Goal: Obtain resource: Download file/media

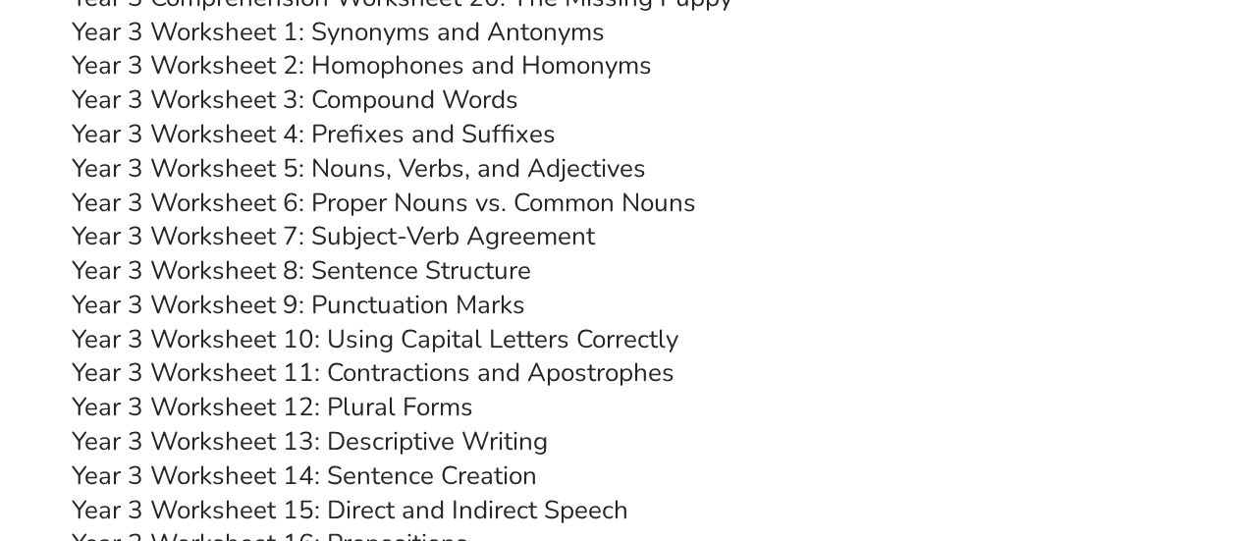
scroll to position [7234, 0]
click at [466, 139] on link "Year 3 Worksheet 4: Prefixes and Suffixes" at bounding box center [314, 134] width 484 height 34
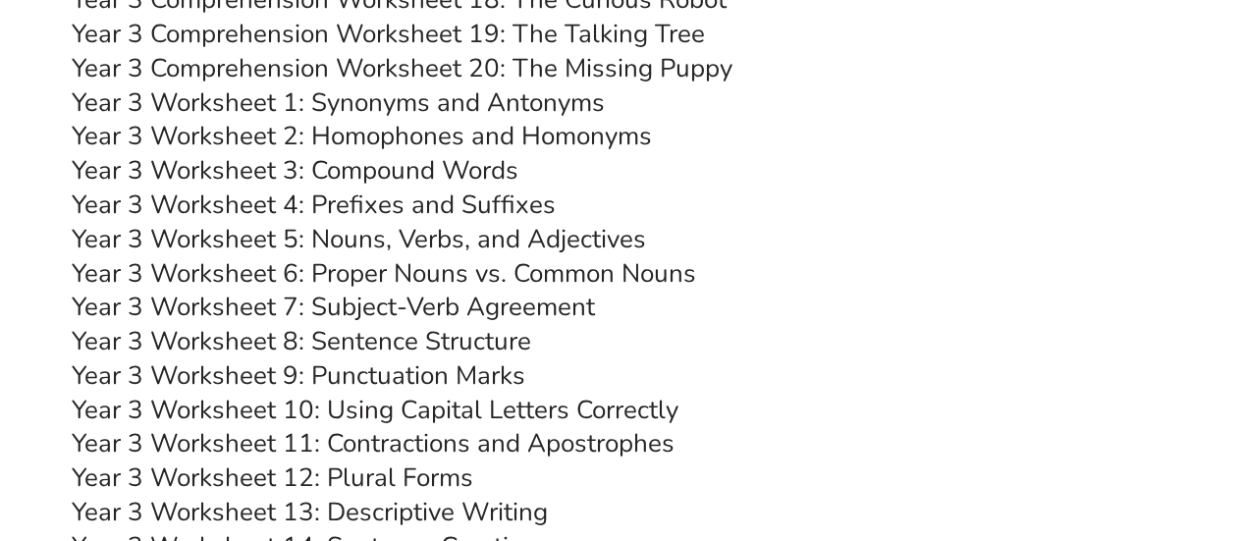
scroll to position [7173, 0]
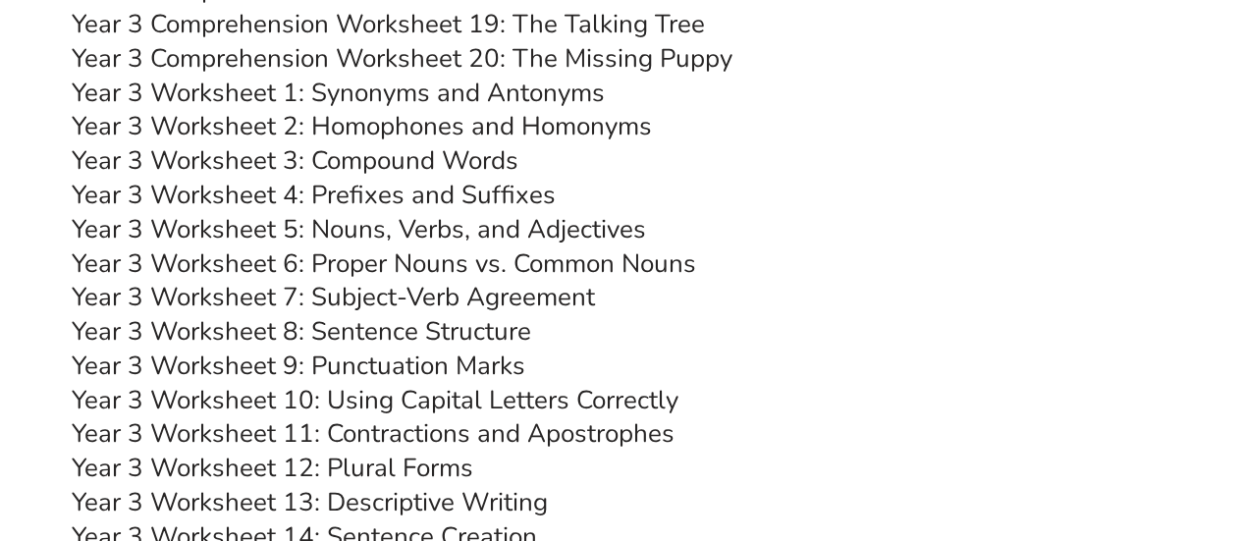
click at [432, 367] on link "Year 3 Worksheet 9: Punctuation Marks" at bounding box center [299, 366] width 454 height 34
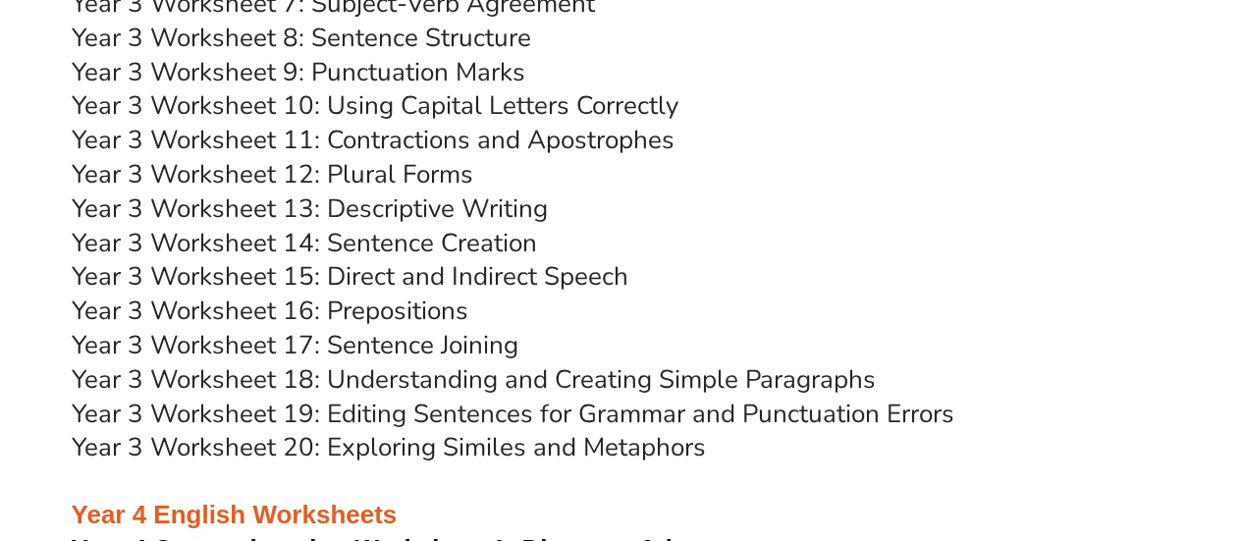
scroll to position [7331, 0]
click at [589, 457] on link "Year 3 Worksheet 20: Exploring Similes and Metaphors" at bounding box center [389, 446] width 634 height 34
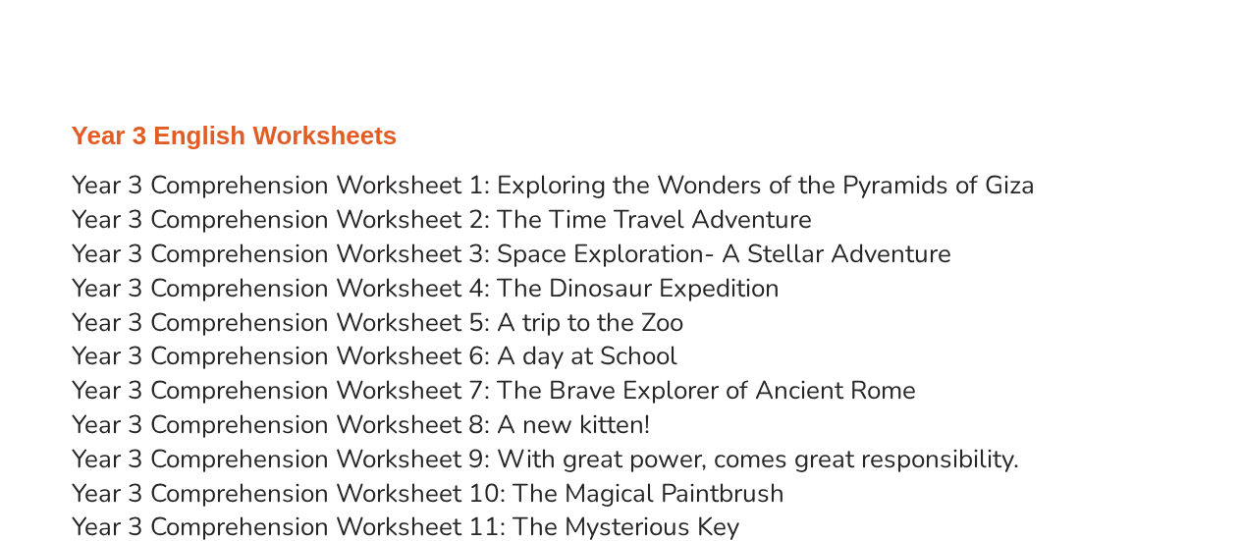
scroll to position [6254, 0]
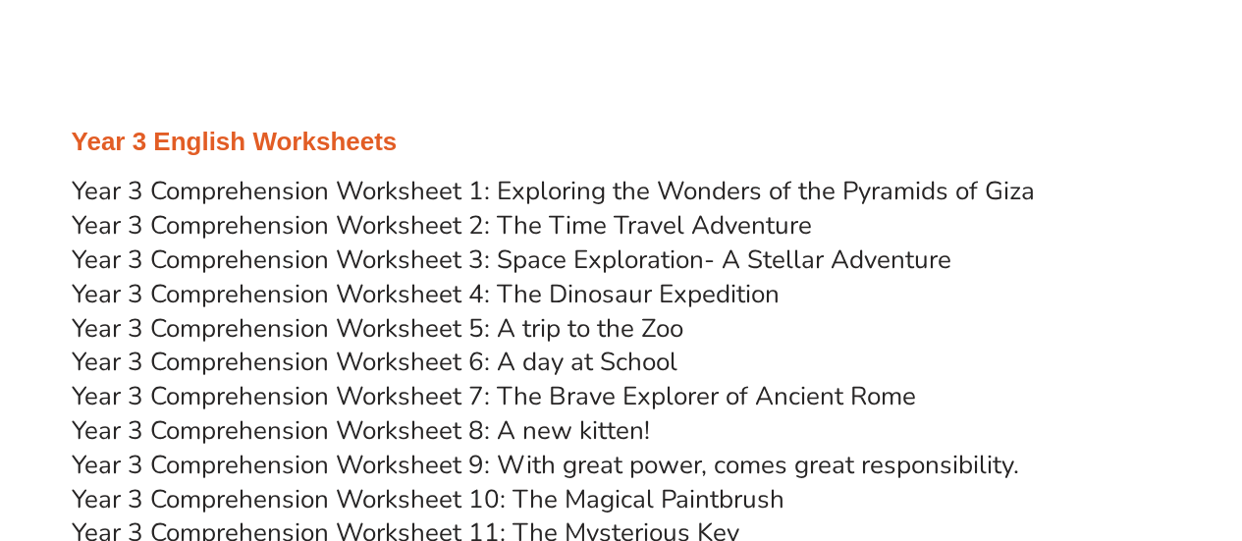
click at [602, 193] on link "Year 3 Comprehension Worksheet 1: Exploring the Wonders of the Pyramids of Giza" at bounding box center [553, 191] width 963 height 34
click at [550, 365] on link "Year 3 Comprehension Worksheet 6: A day at School" at bounding box center [375, 362] width 606 height 34
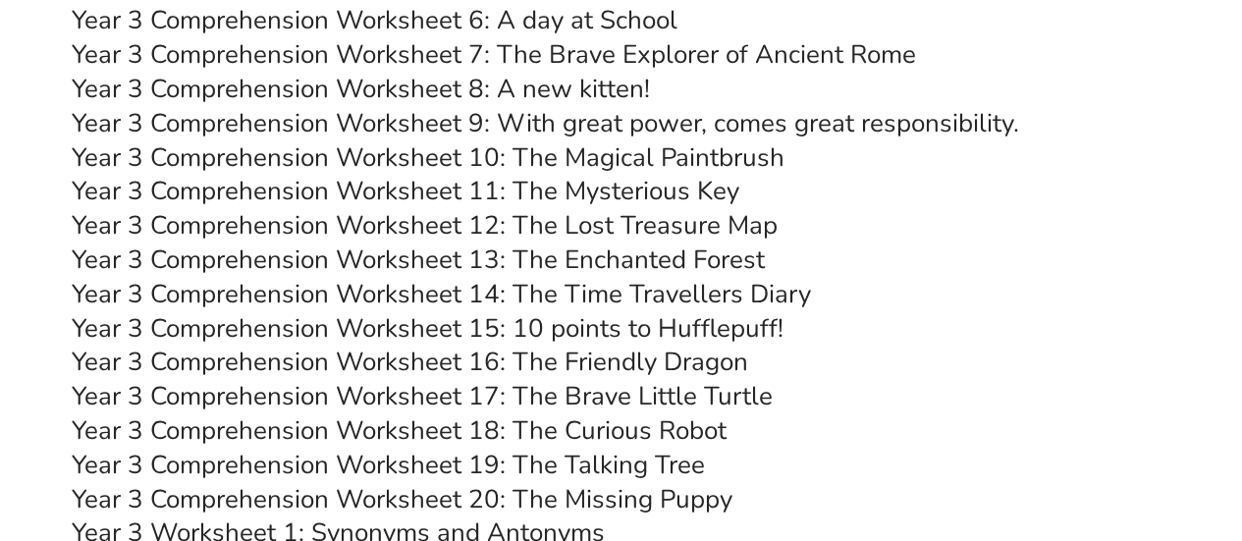
scroll to position [6599, 0]
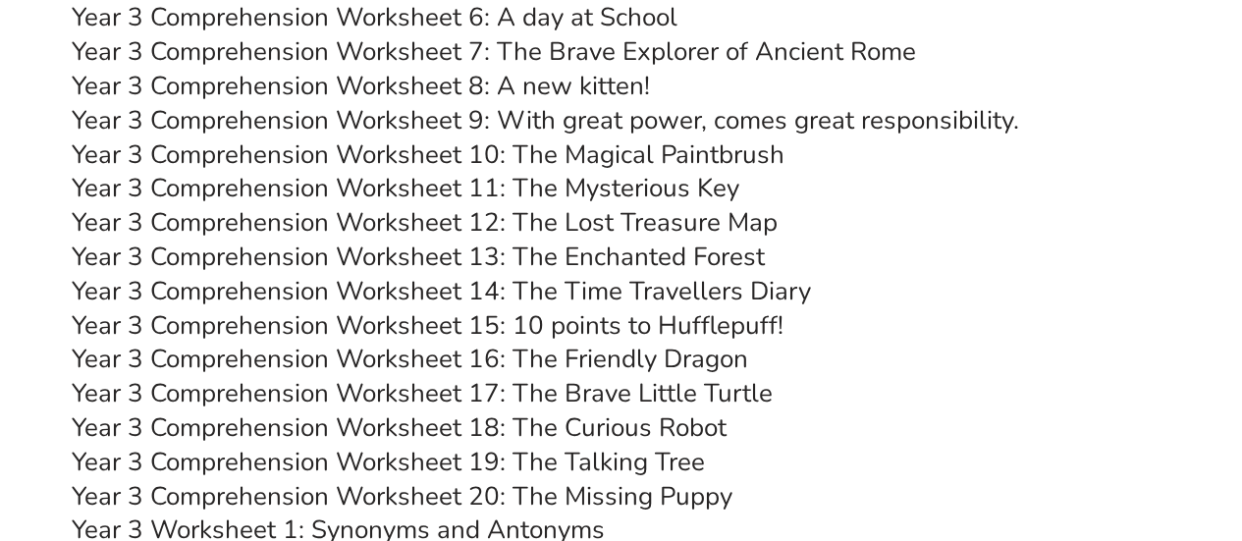
click at [617, 398] on link "Year 3 Comprehension Worksheet 17: The Brave Little Turtle" at bounding box center [422, 393] width 701 height 34
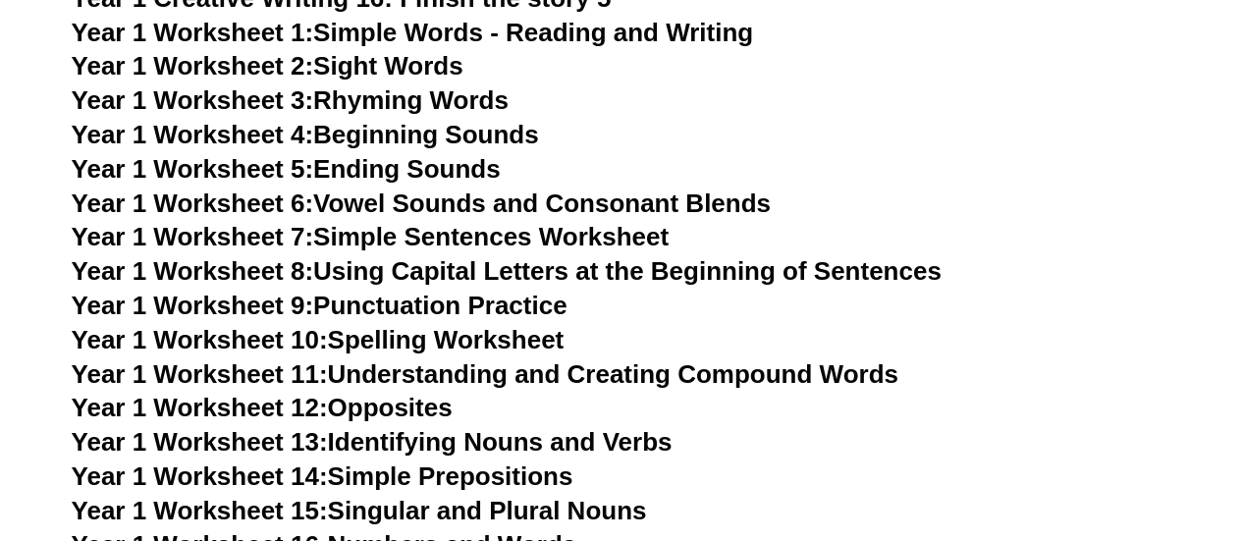
scroll to position [3680, 0]
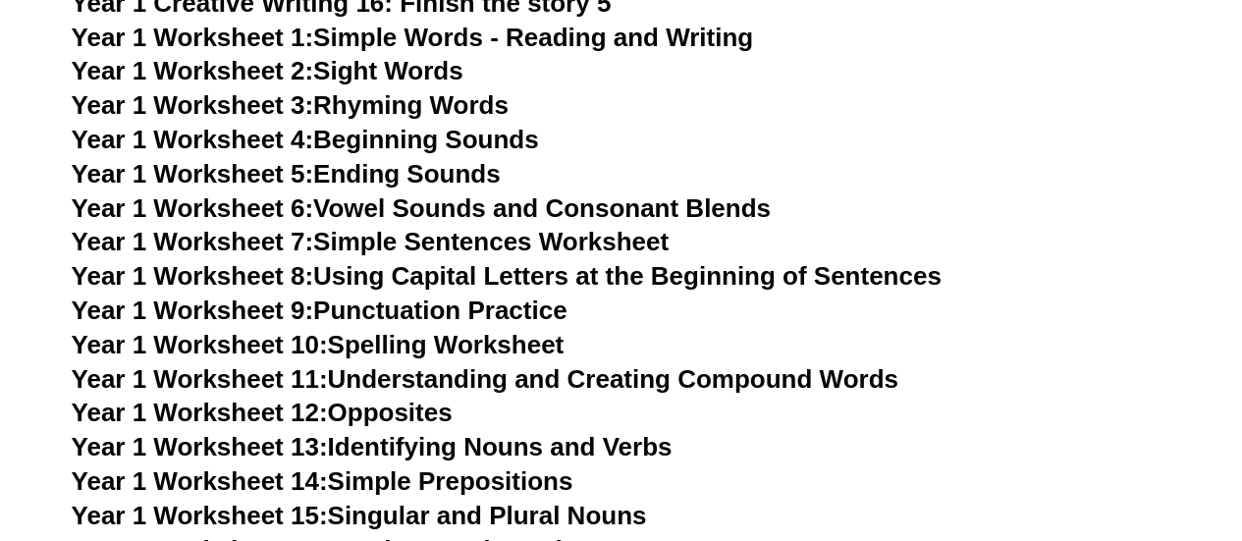
click at [434, 312] on link "Year 1 Worksheet 9: Punctuation Practice" at bounding box center [320, 310] width 496 height 29
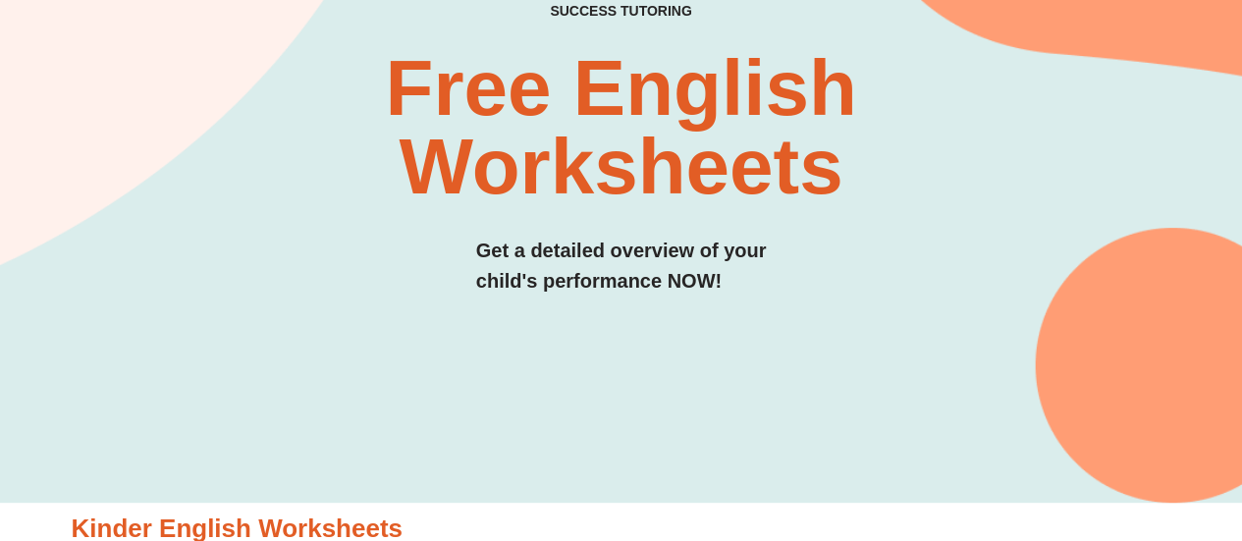
scroll to position [0, 0]
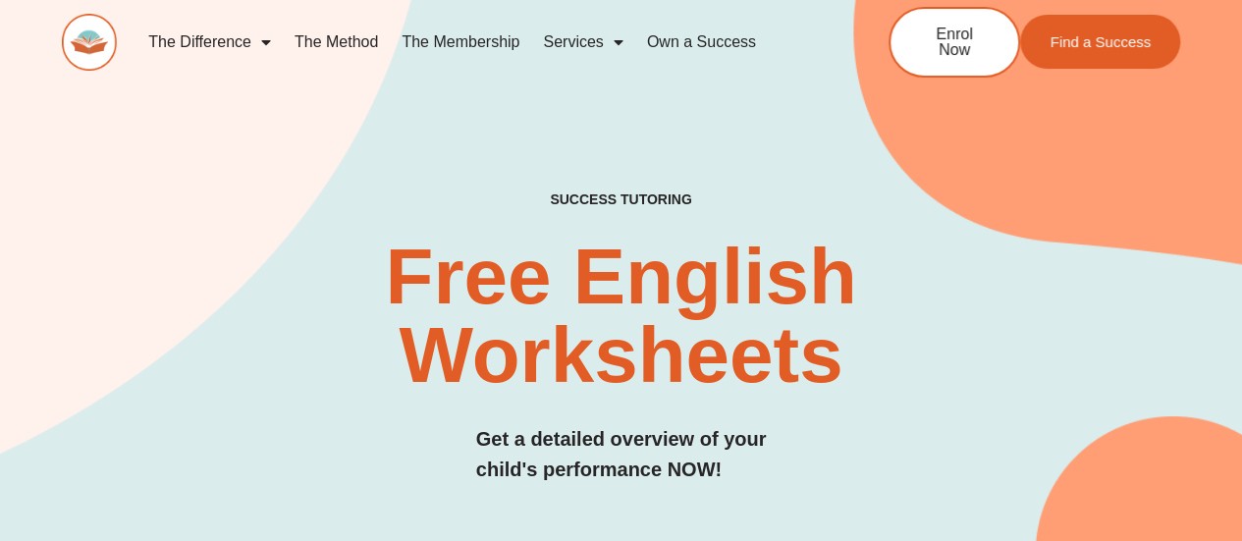
click at [348, 40] on link "The Method" at bounding box center [336, 42] width 107 height 45
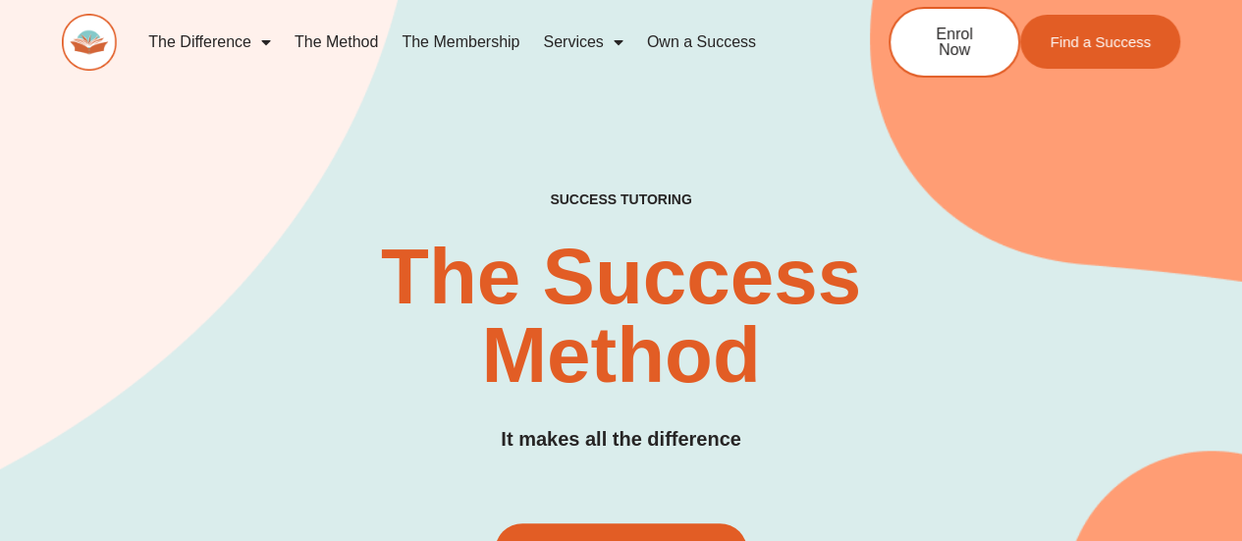
click at [470, 43] on link "The Membership" at bounding box center [460, 42] width 141 height 45
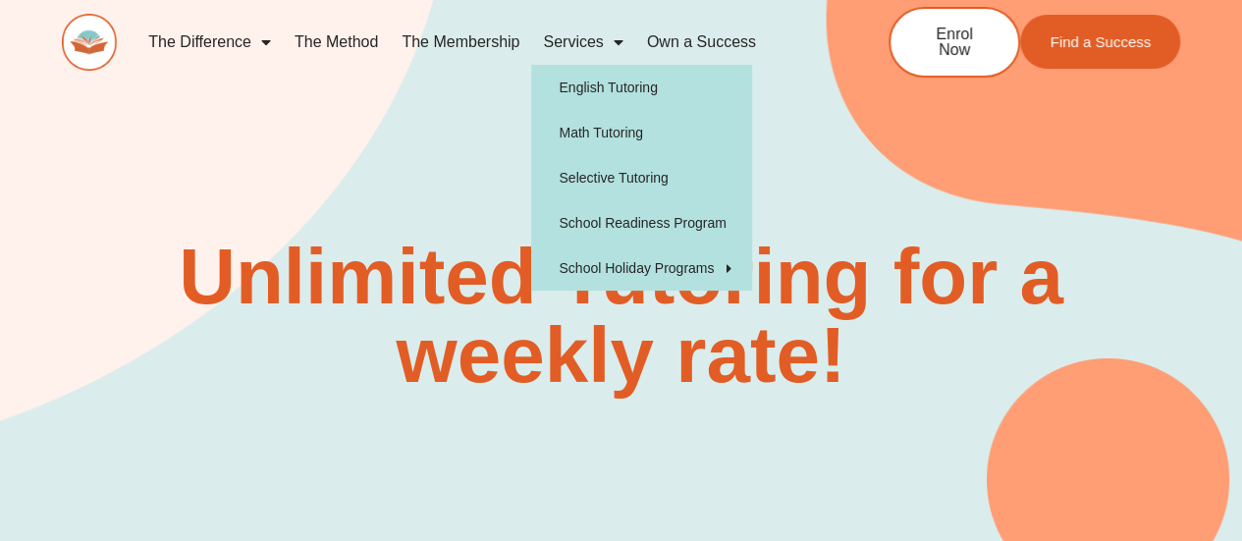
click at [618, 42] on span "Menu" at bounding box center [614, 42] width 20 height 35
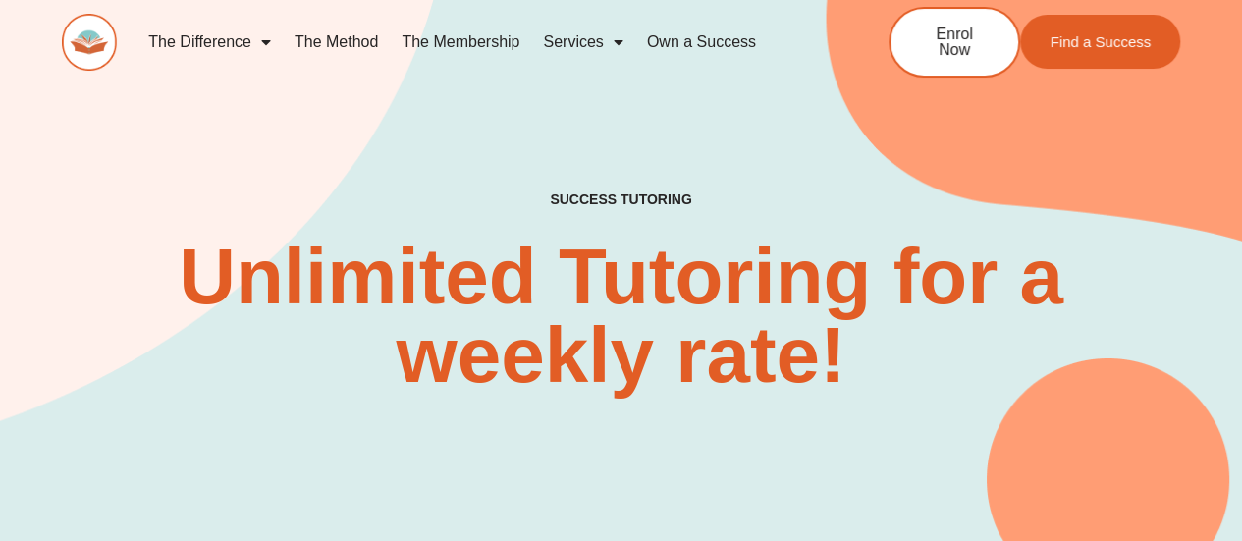
click at [618, 42] on span "Menu" at bounding box center [614, 42] width 20 height 35
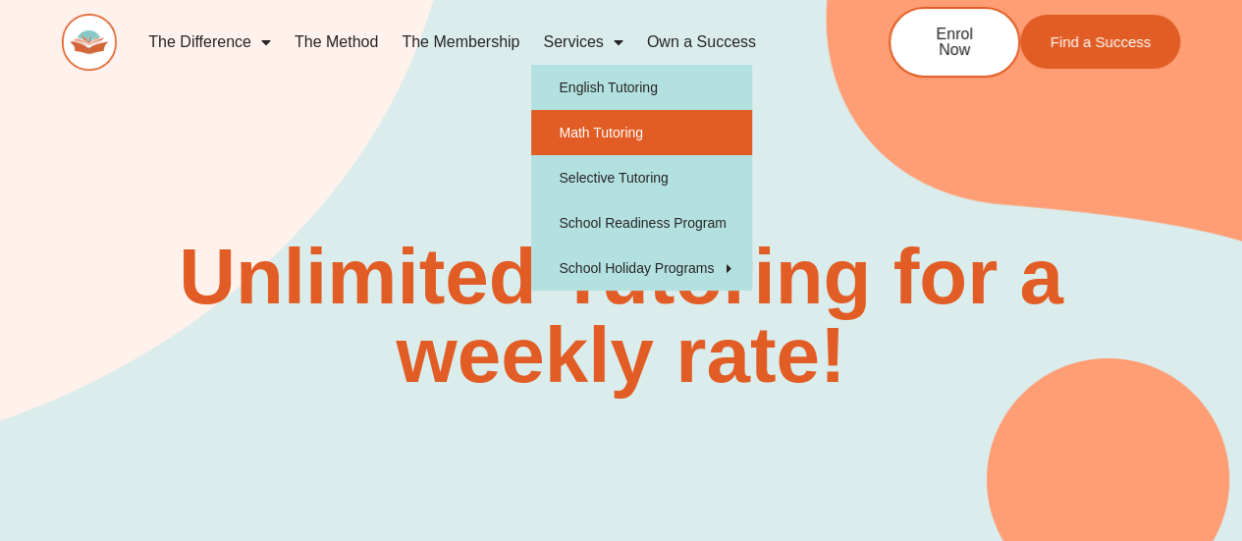
click at [601, 131] on link "Math Tutoring" at bounding box center [641, 132] width 221 height 45
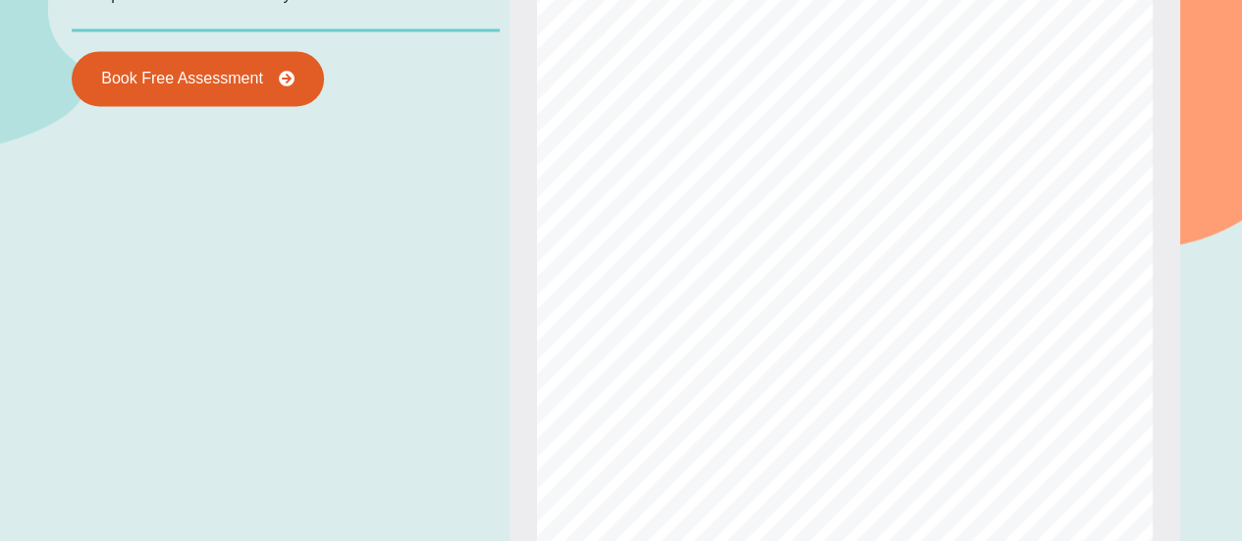
scroll to position [1632, 0]
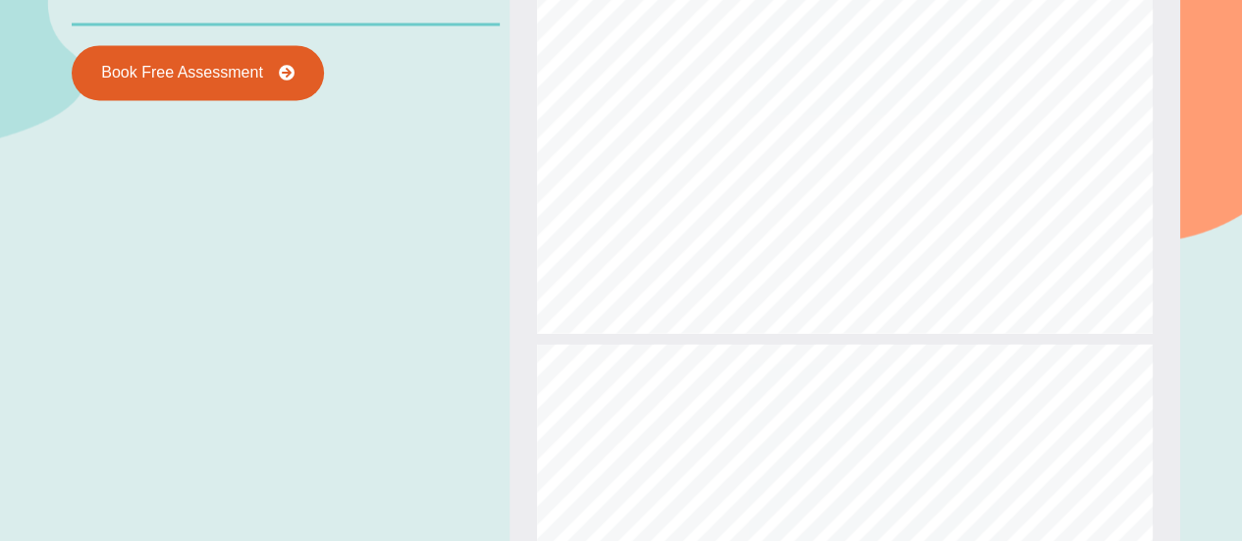
type input "*"
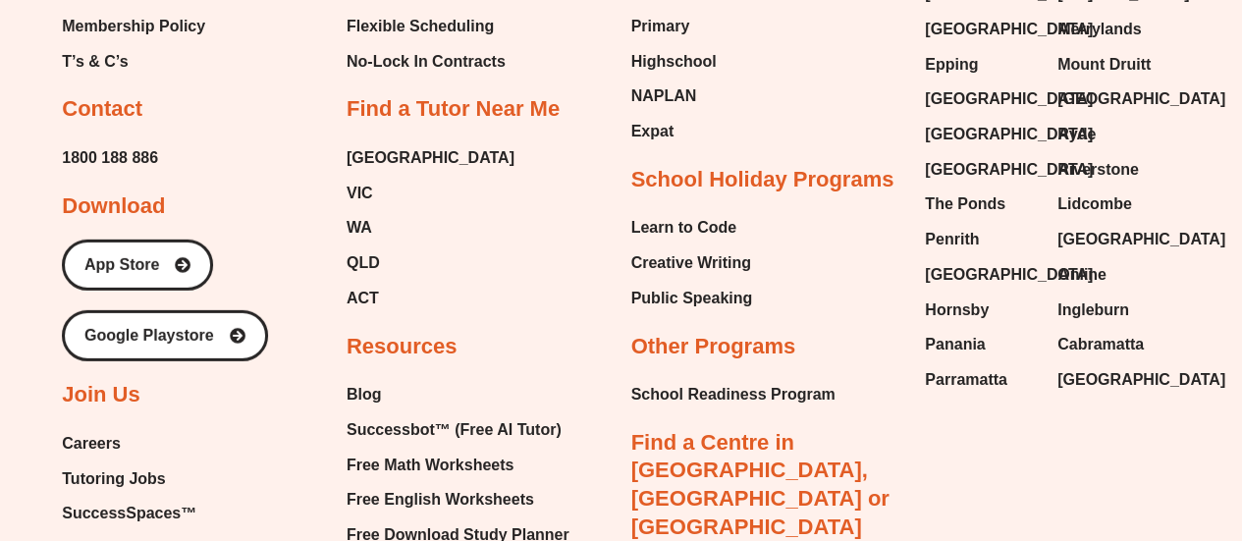
scroll to position [6625, 0]
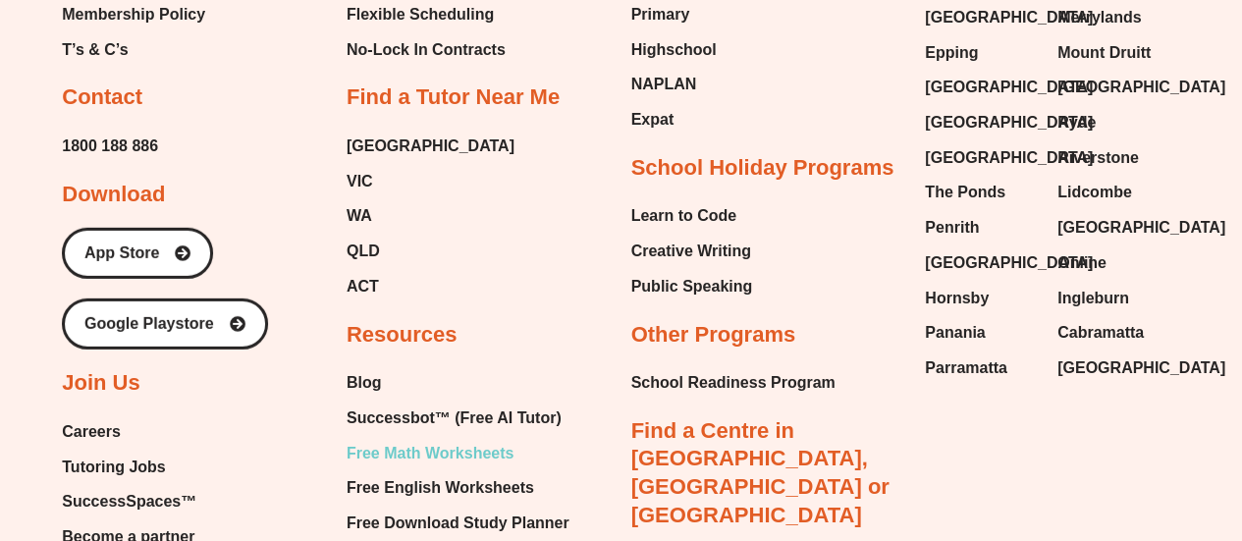
click at [448, 439] on span "Free Math Worksheets" at bounding box center [430, 453] width 167 height 29
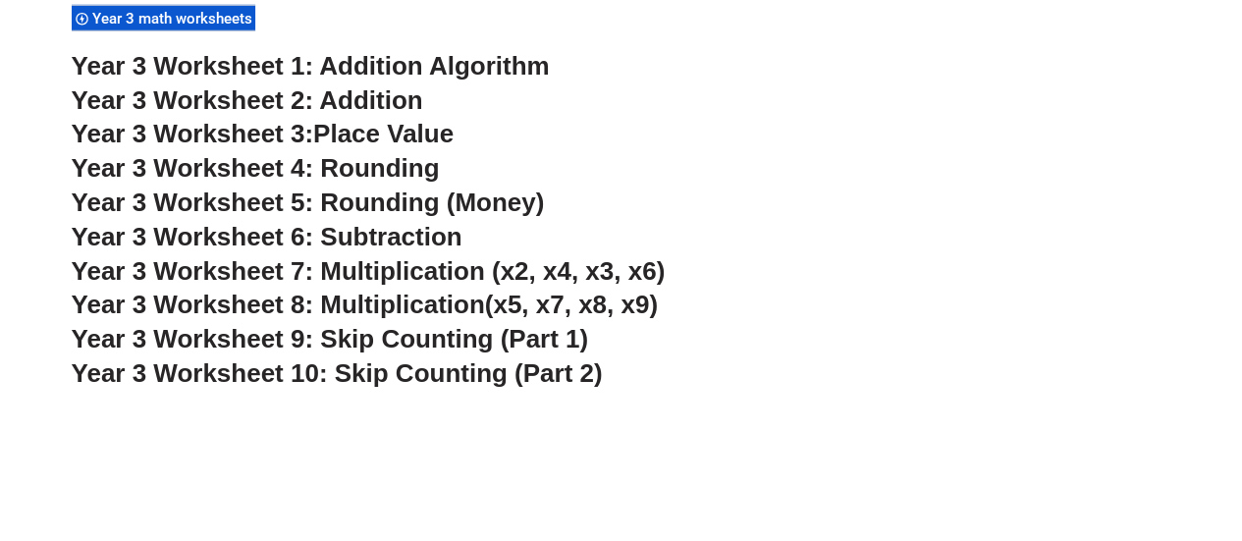
scroll to position [2830, 0]
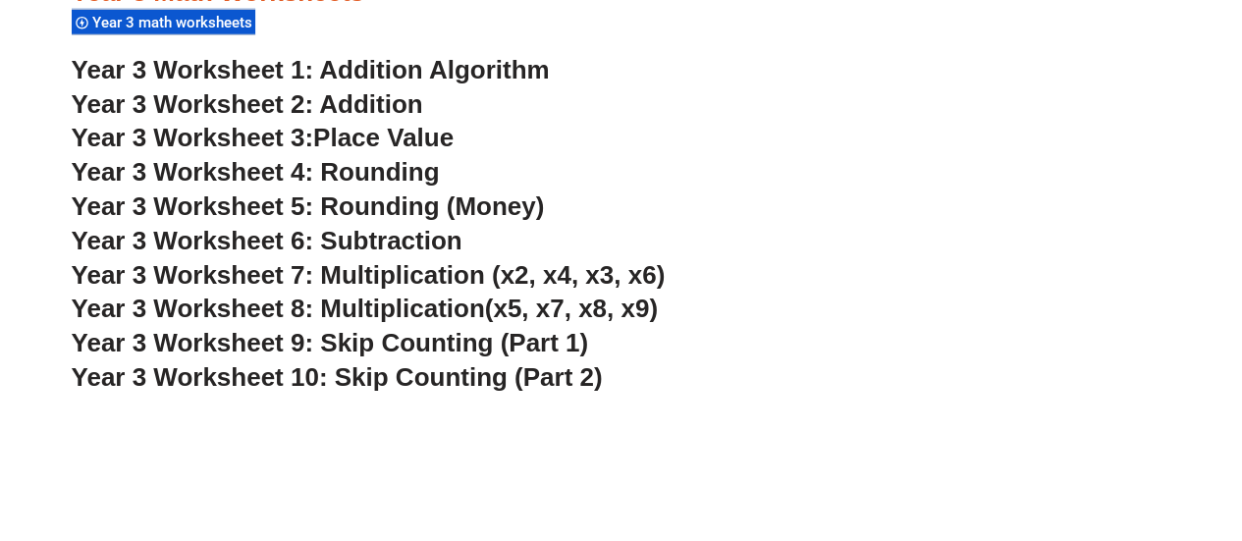
click at [382, 212] on span "Year 3 Worksheet 5: Rounding (Money)" at bounding box center [308, 206] width 473 height 29
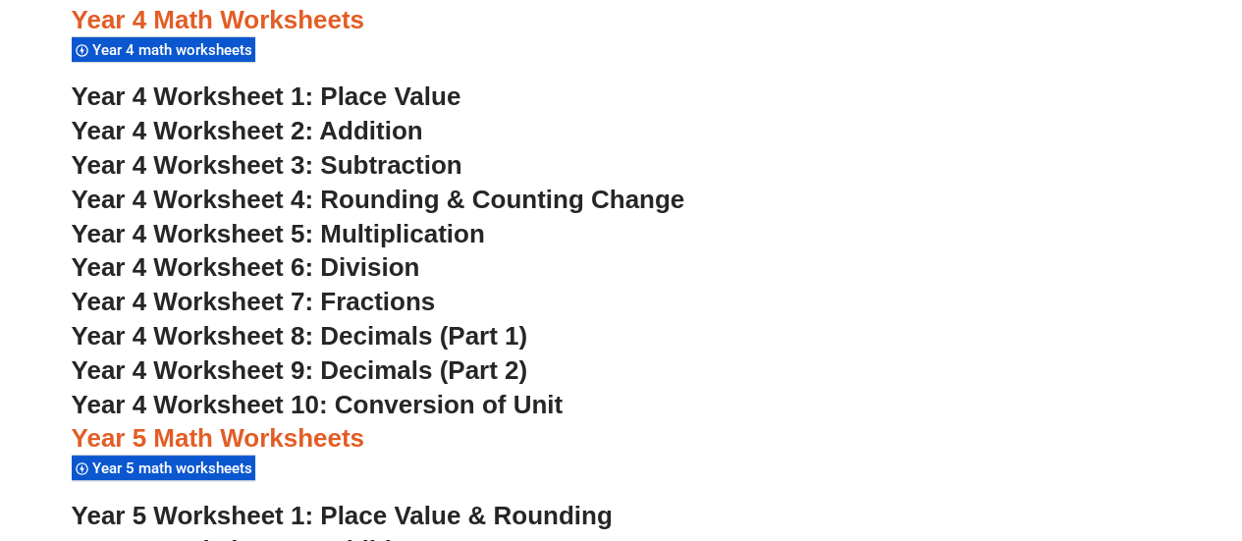
scroll to position [3631, 0]
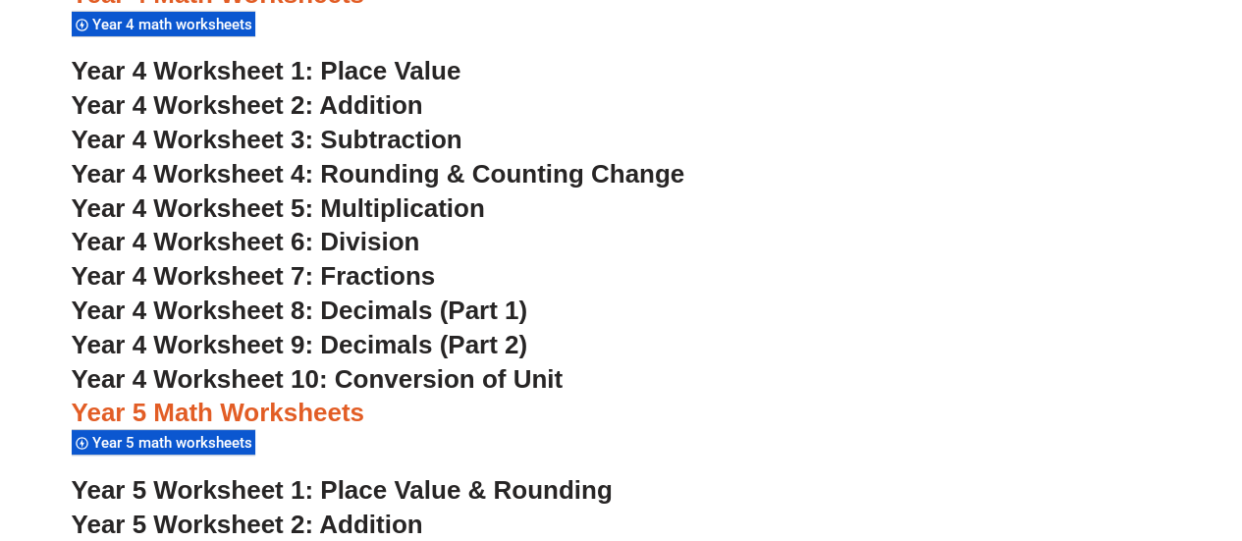
click at [282, 271] on span "Year 4 Worksheet 7: Fractions" at bounding box center [254, 275] width 364 height 29
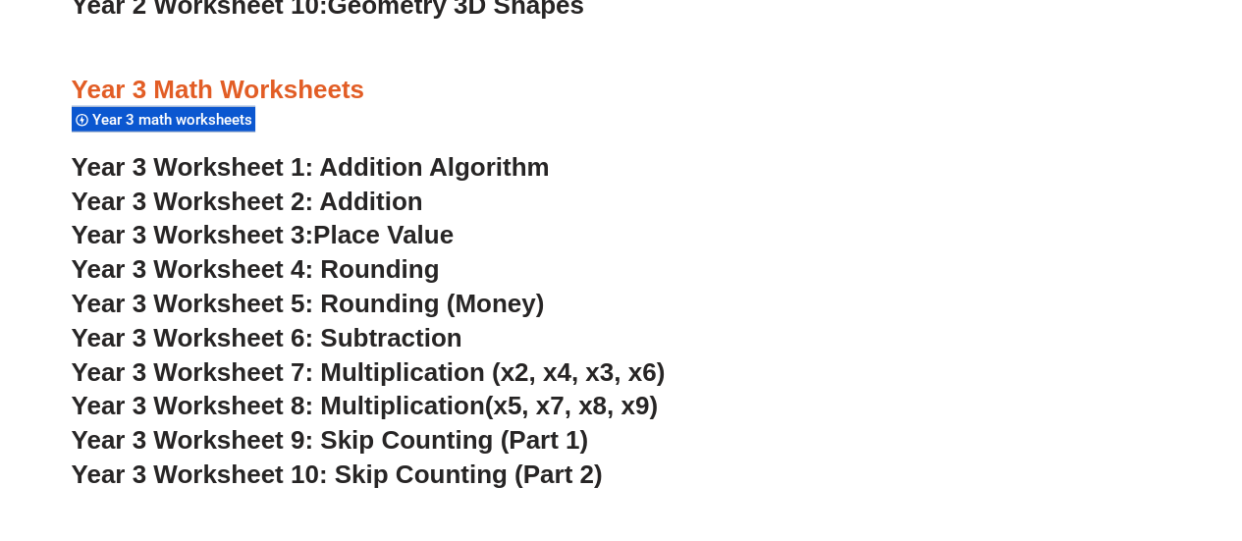
scroll to position [2730, 0]
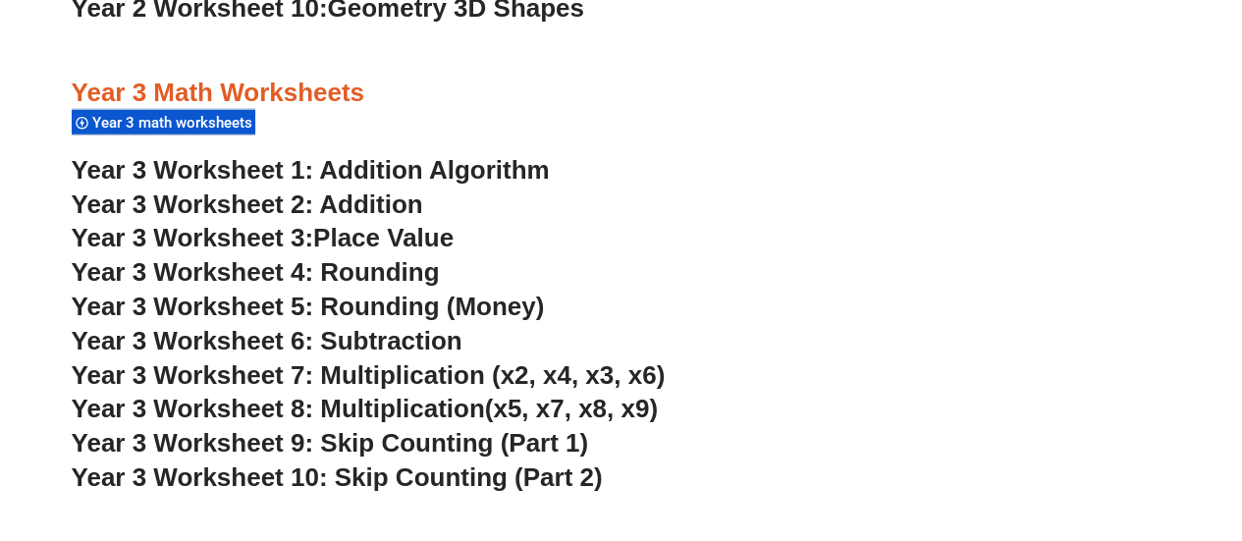
click at [397, 343] on span "Year 3 Worksheet 6: Subtraction" at bounding box center [267, 340] width 391 height 29
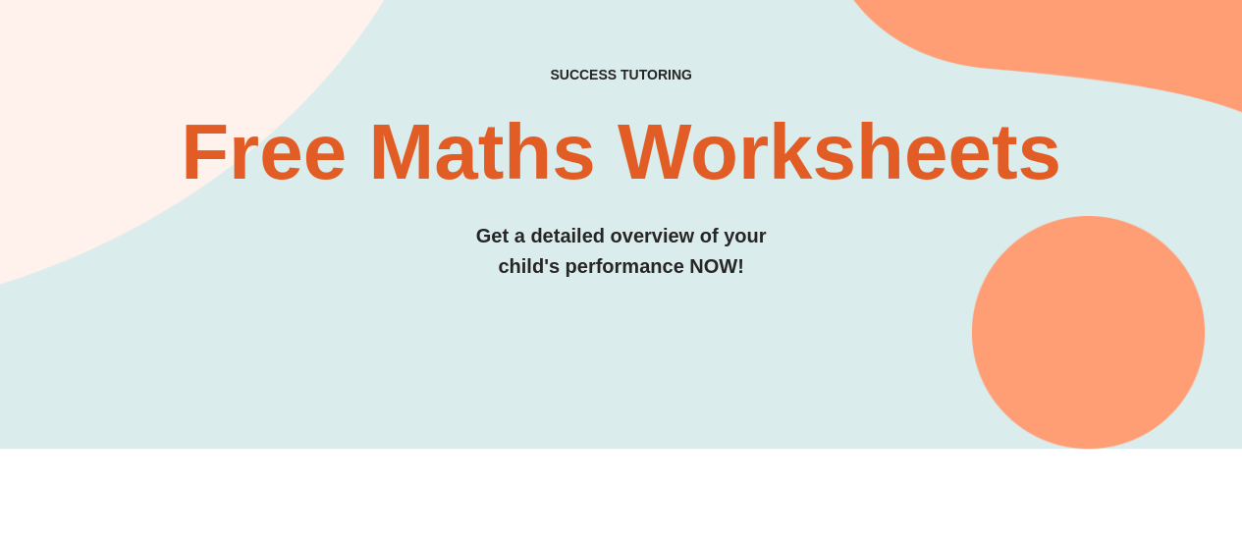
scroll to position [0, 0]
